Goal: Transaction & Acquisition: Download file/media

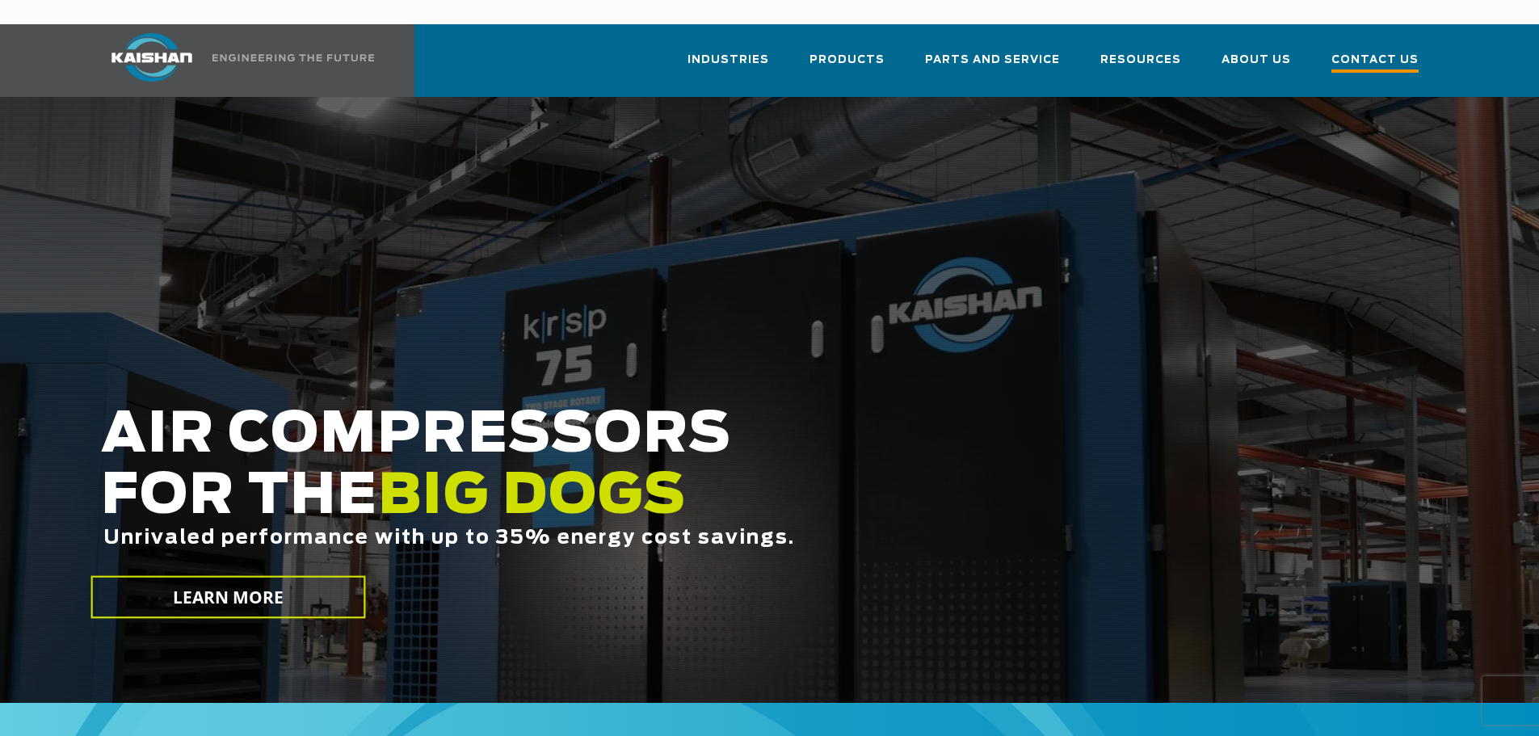
click at [1362, 51] on span "Contact Us" at bounding box center [1374, 62] width 87 height 22
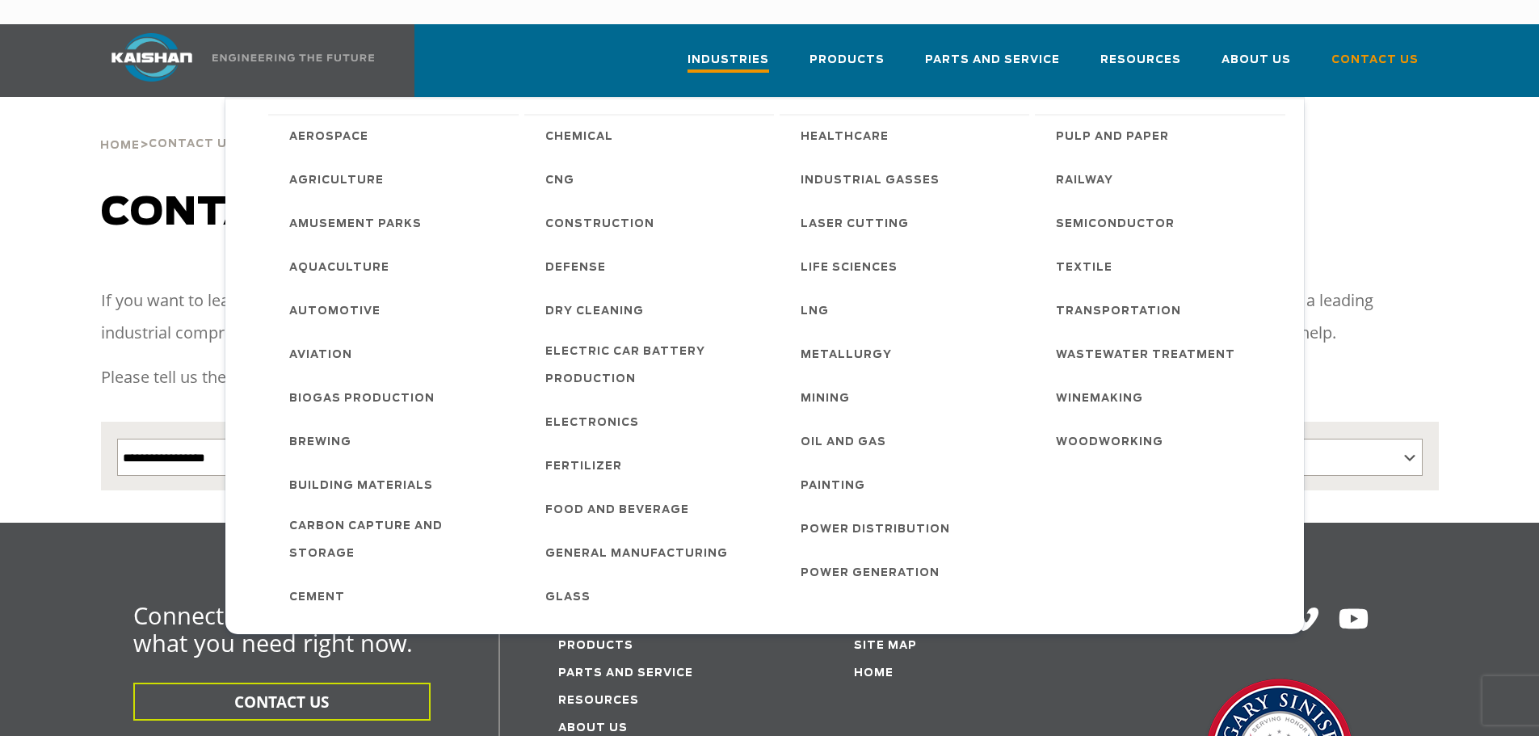
click at [757, 51] on span "Industries" at bounding box center [728, 62] width 82 height 22
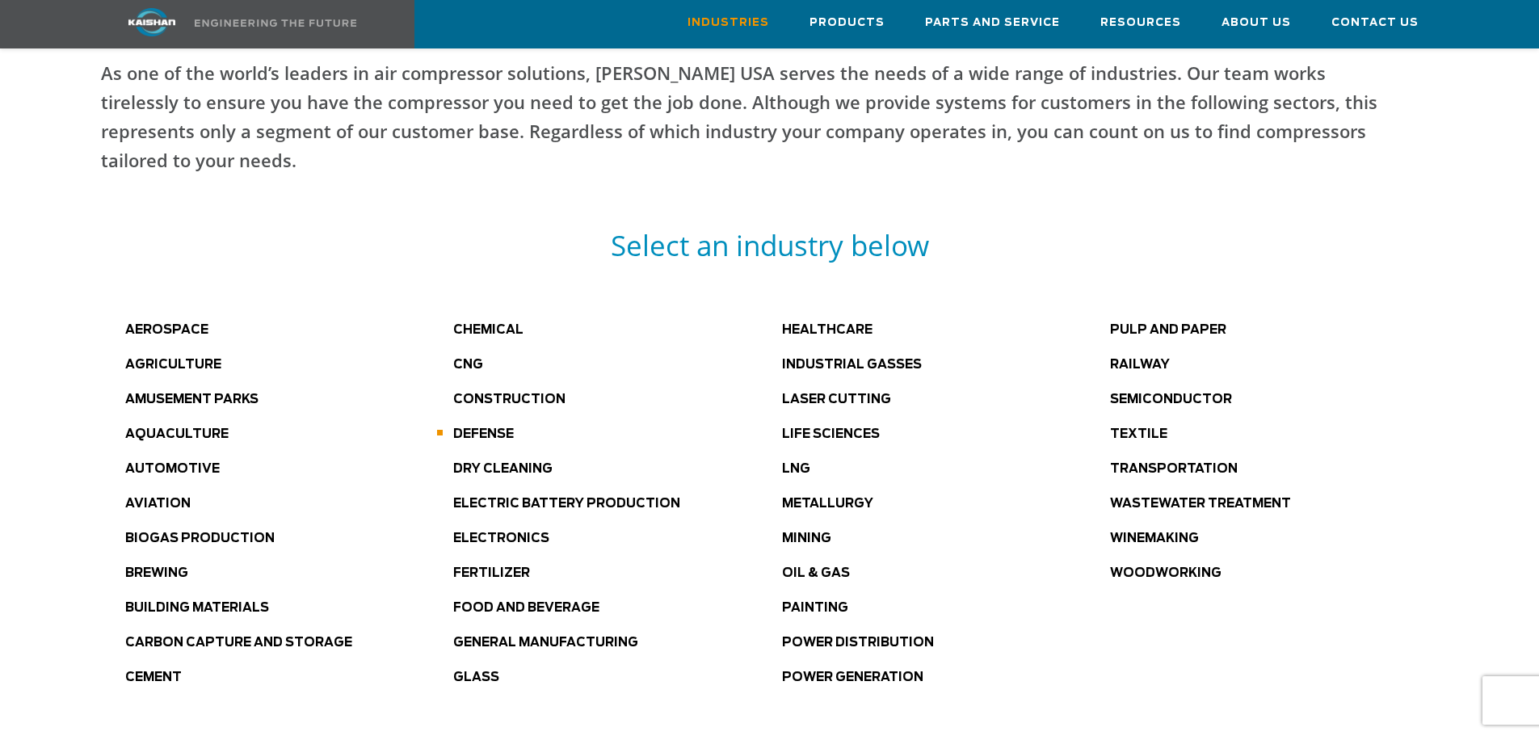
scroll to position [727, 0]
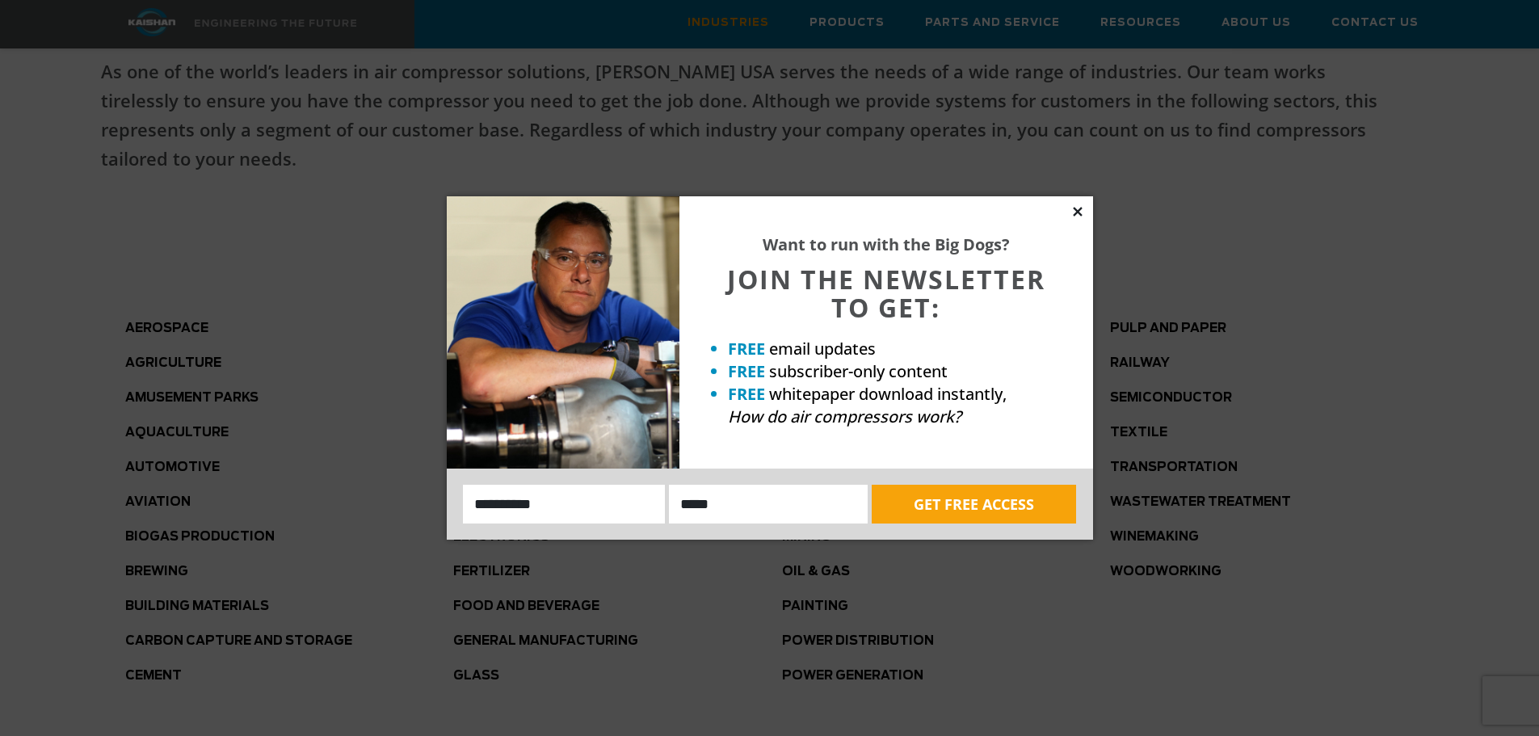
click at [1081, 211] on icon at bounding box center [1077, 211] width 15 height 15
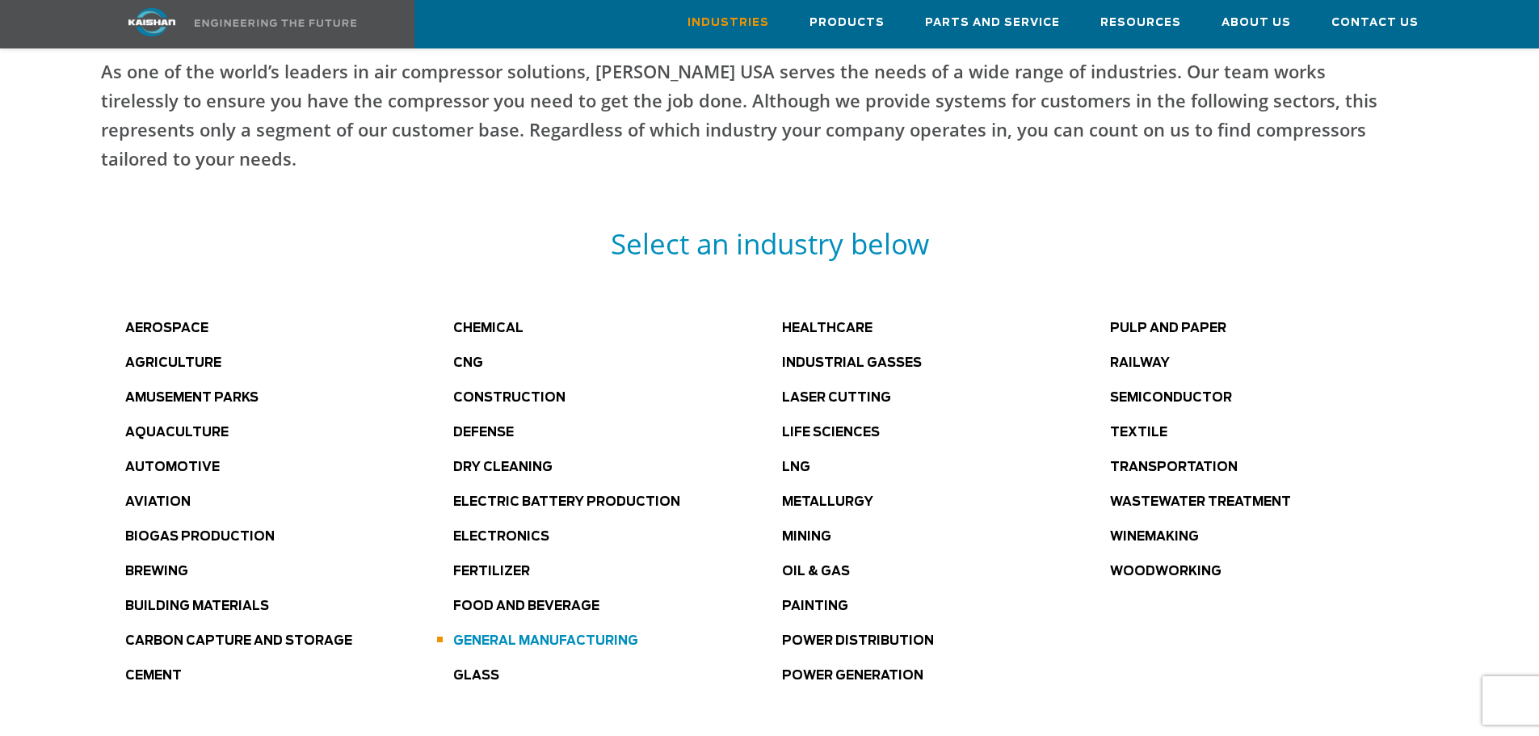
click at [469, 635] on link "General Manufacturing" at bounding box center [545, 641] width 185 height 12
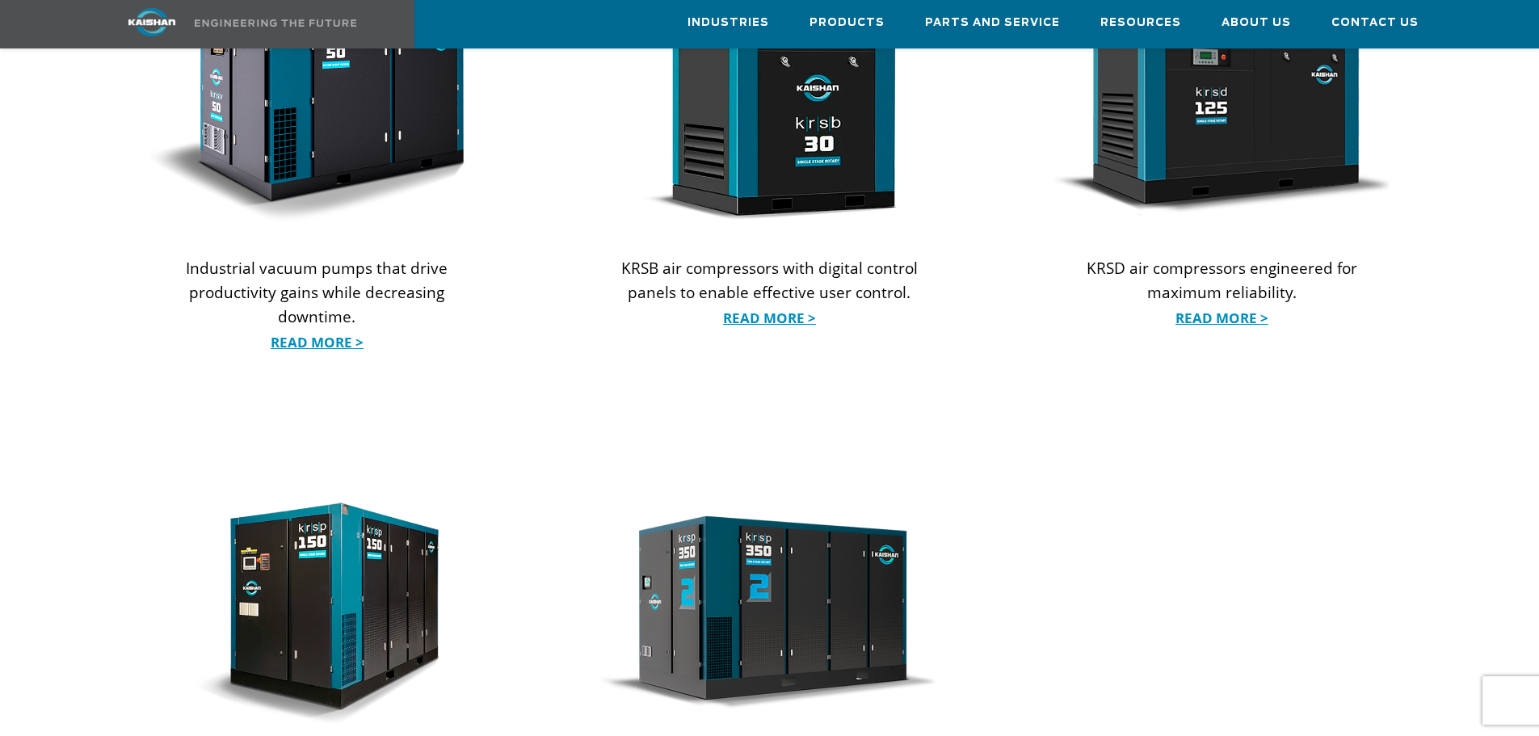
scroll to position [1939, 0]
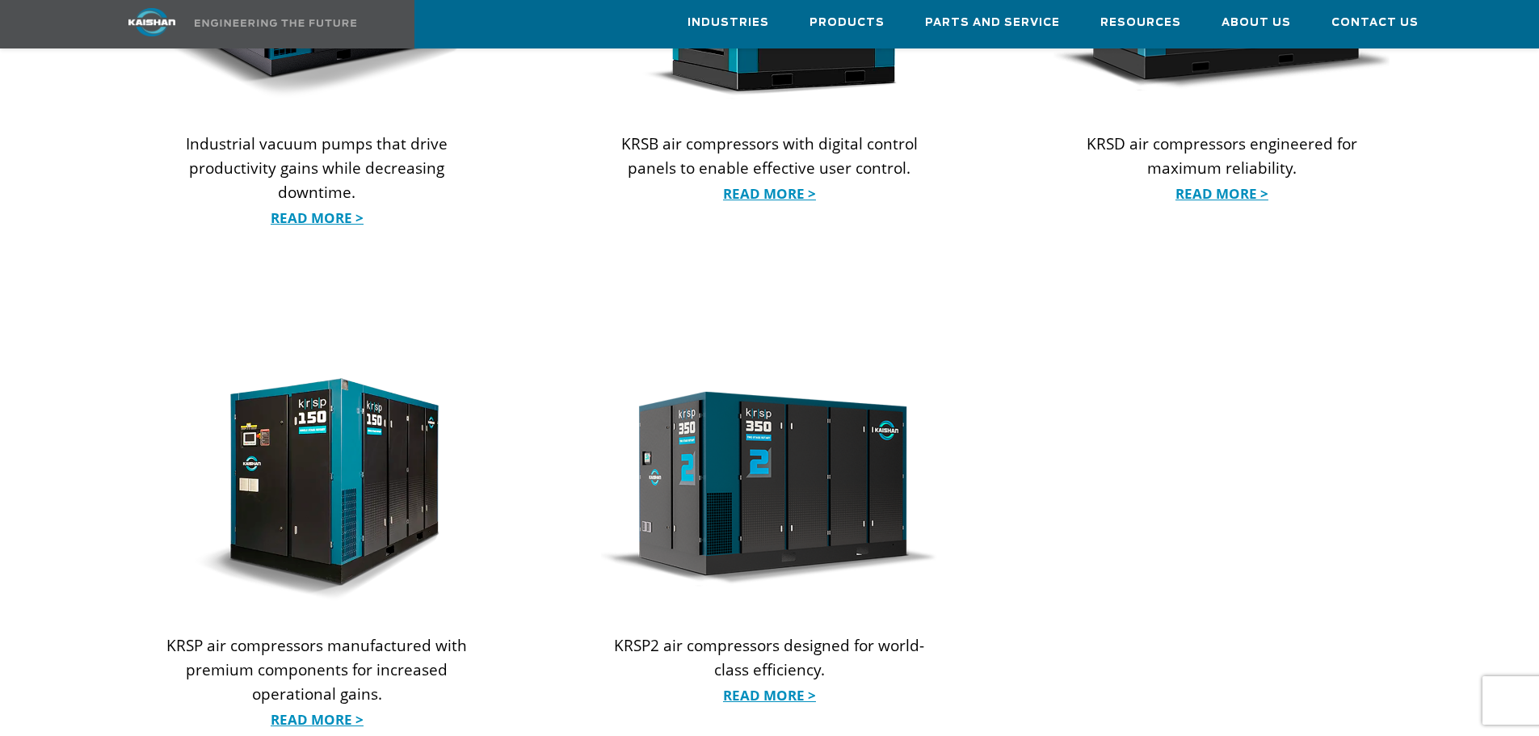
click at [311, 473] on img at bounding box center [317, 489] width 336 height 223
click at [314, 708] on link "Read More >" at bounding box center [317, 720] width 336 height 24
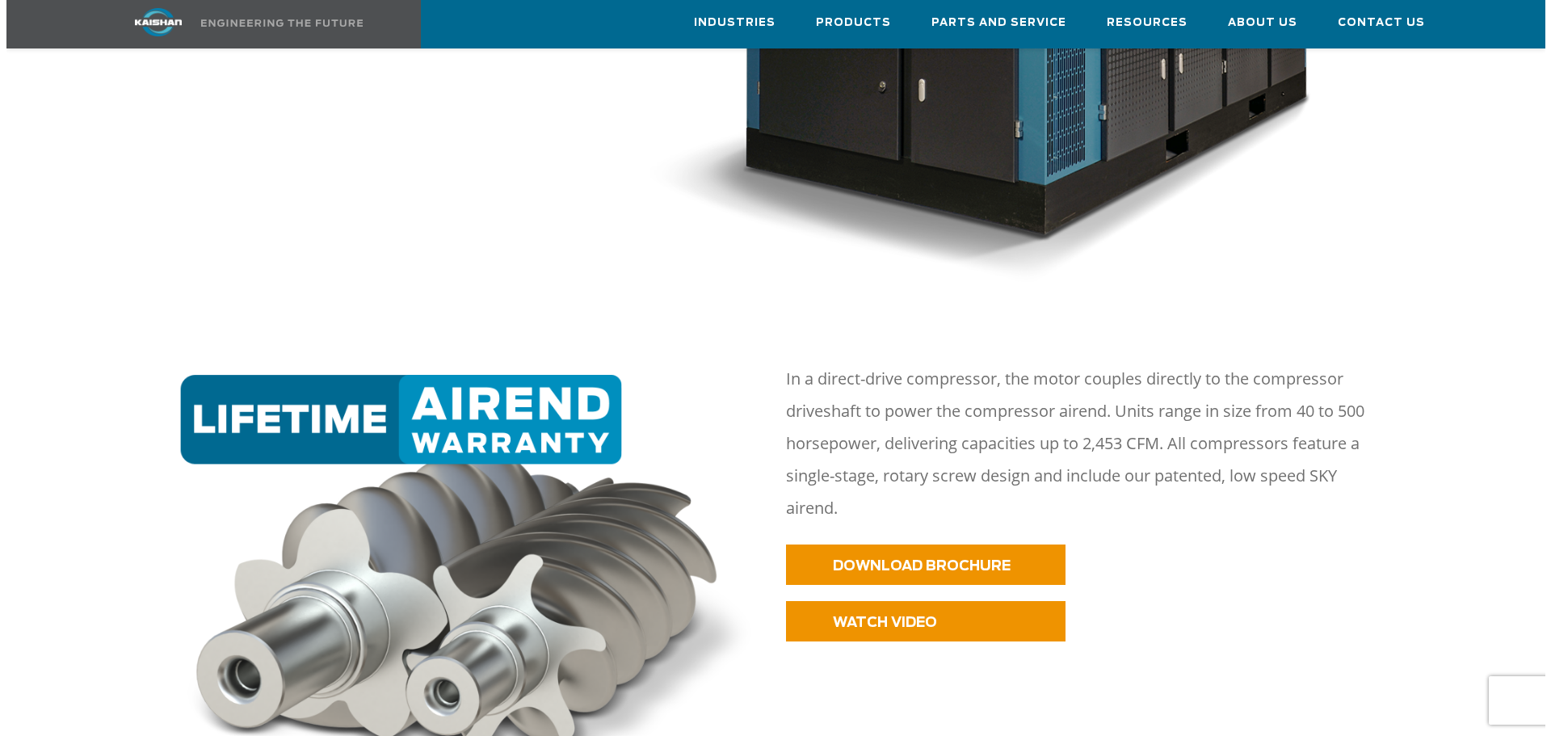
scroll to position [646, 0]
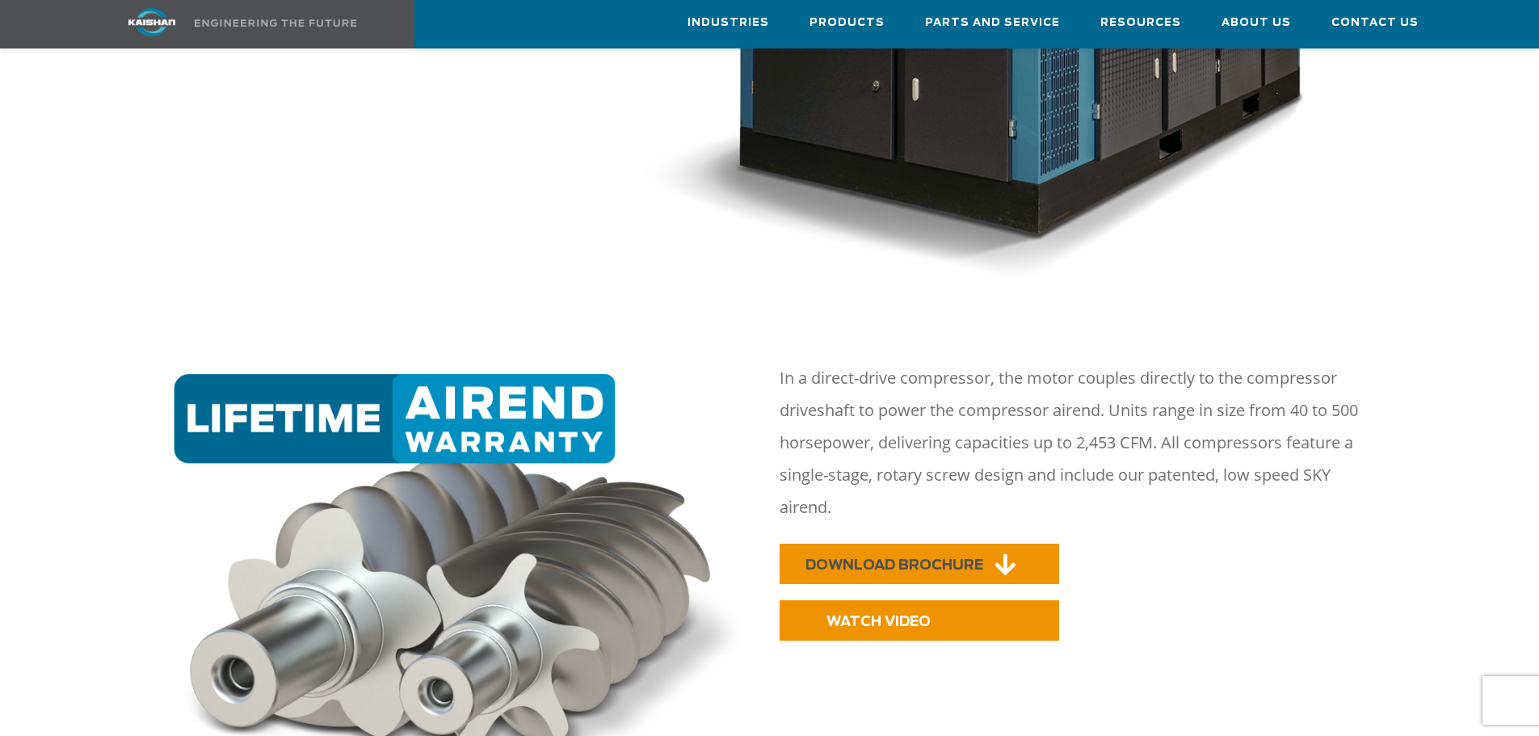
click at [959, 558] on span "DOWNLOAD BROCHURE" at bounding box center [894, 565] width 178 height 14
click at [859, 615] on span "WATCH VIDEO" at bounding box center [857, 622] width 104 height 14
